Goal: Navigation & Orientation: Understand site structure

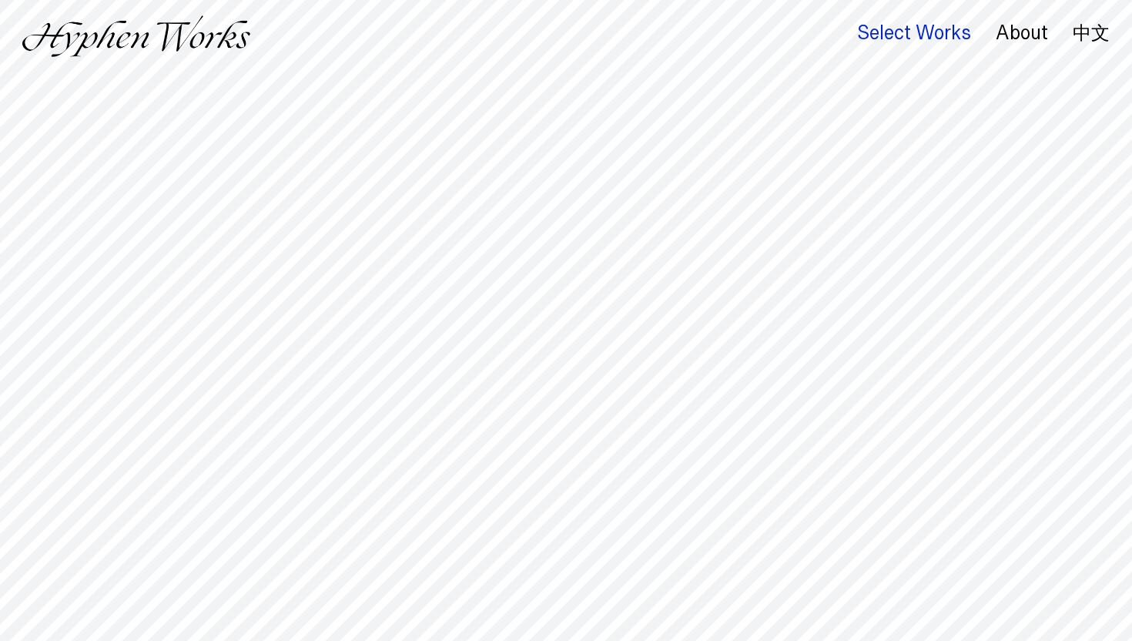
click at [925, 35] on div "Select Works" at bounding box center [914, 33] width 114 height 22
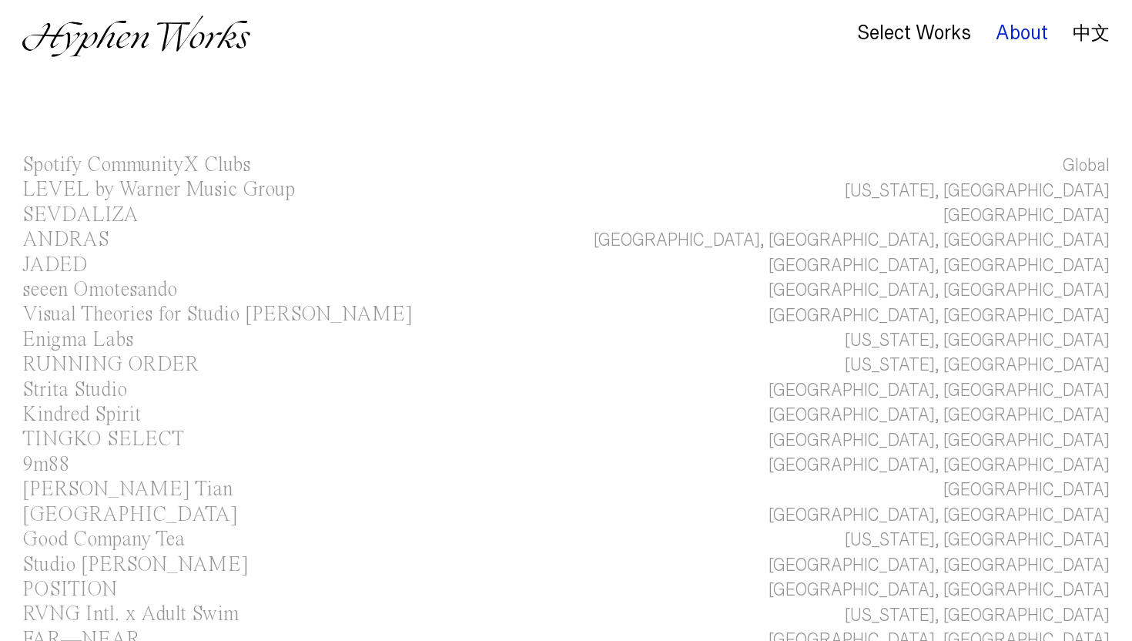
click at [1011, 35] on div "About" at bounding box center [1022, 33] width 52 height 22
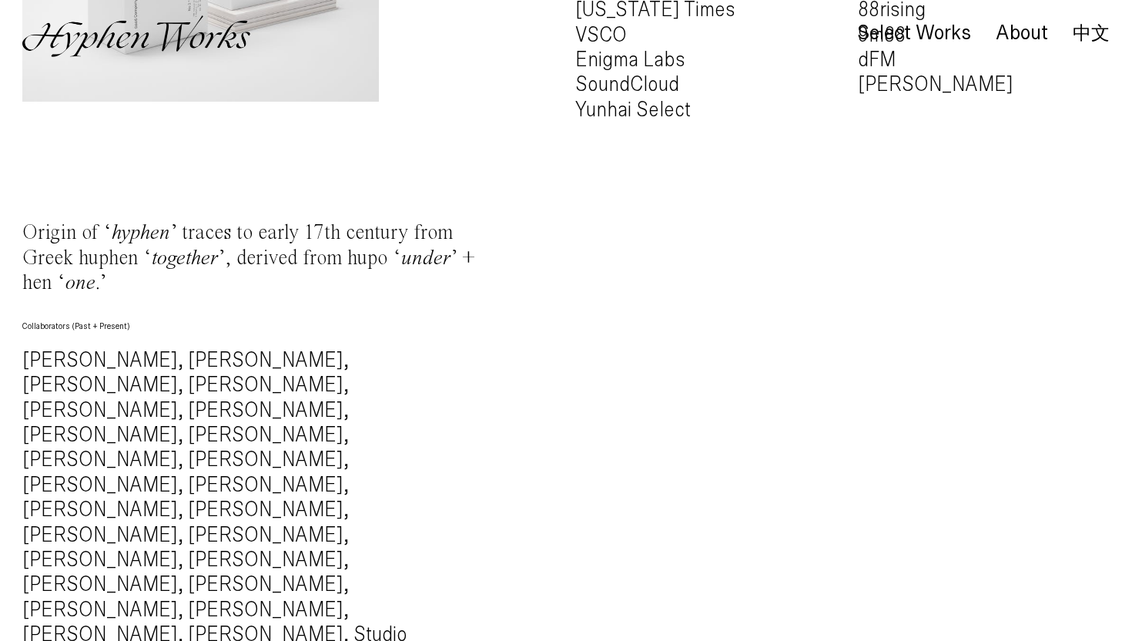
scroll to position [1659, 0]
